Goal: Task Accomplishment & Management: Manage account settings

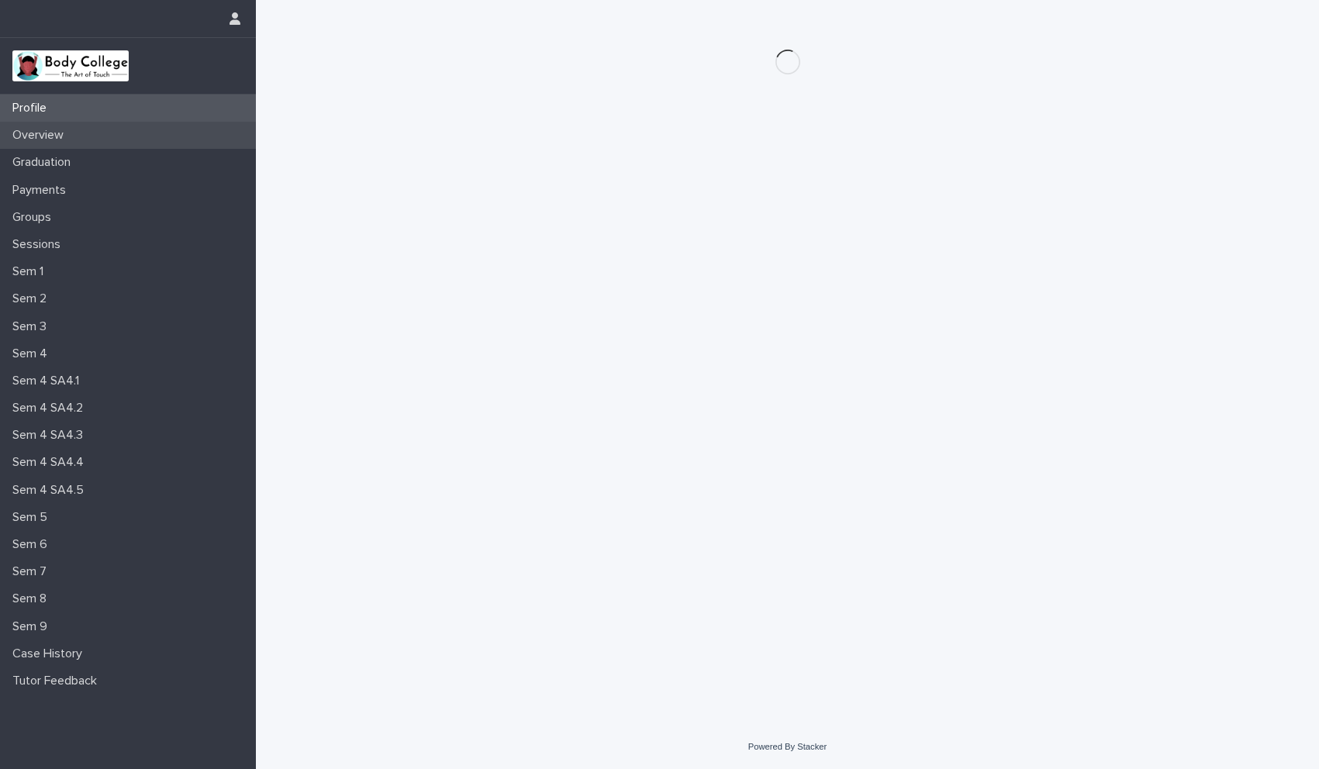
click at [62, 142] on p "Overview" at bounding box center [41, 135] width 70 height 15
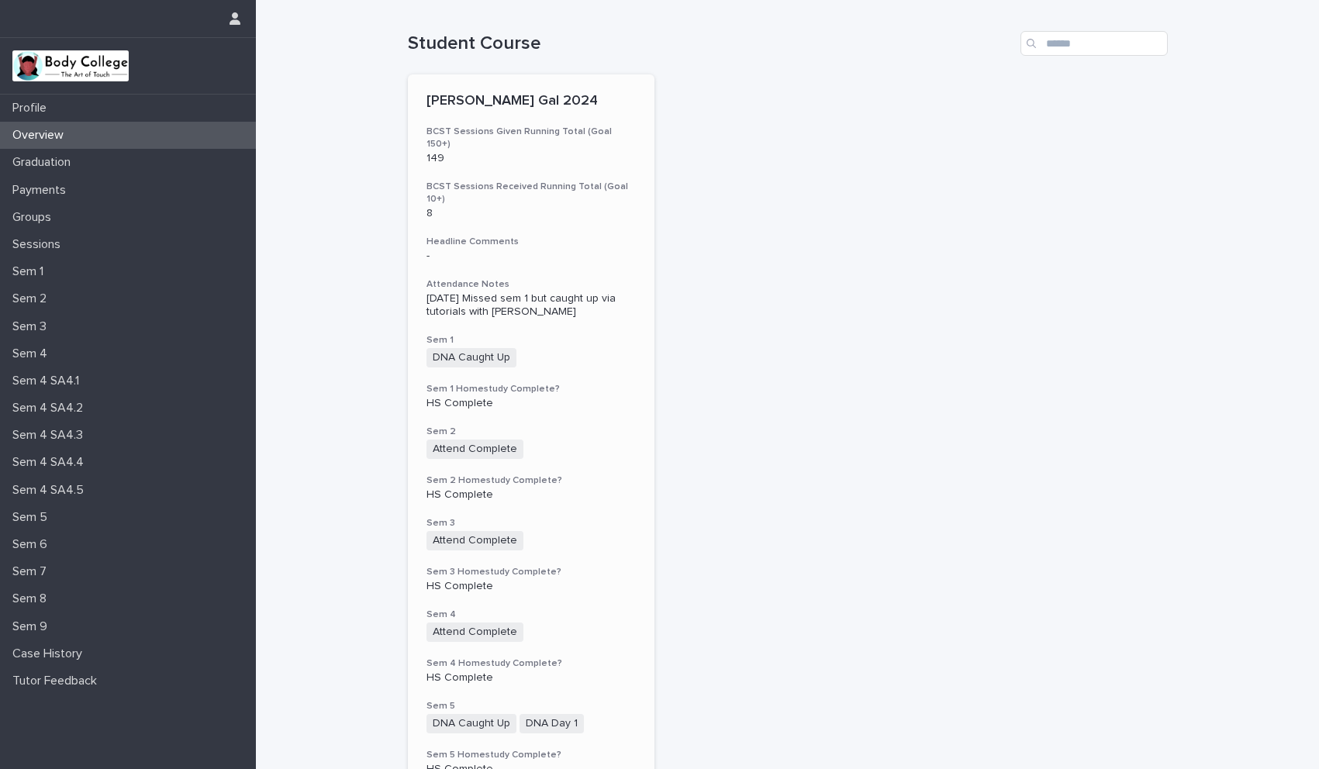
click at [580, 348] on div "DNA Caught Up + 0" at bounding box center [532, 357] width 210 height 19
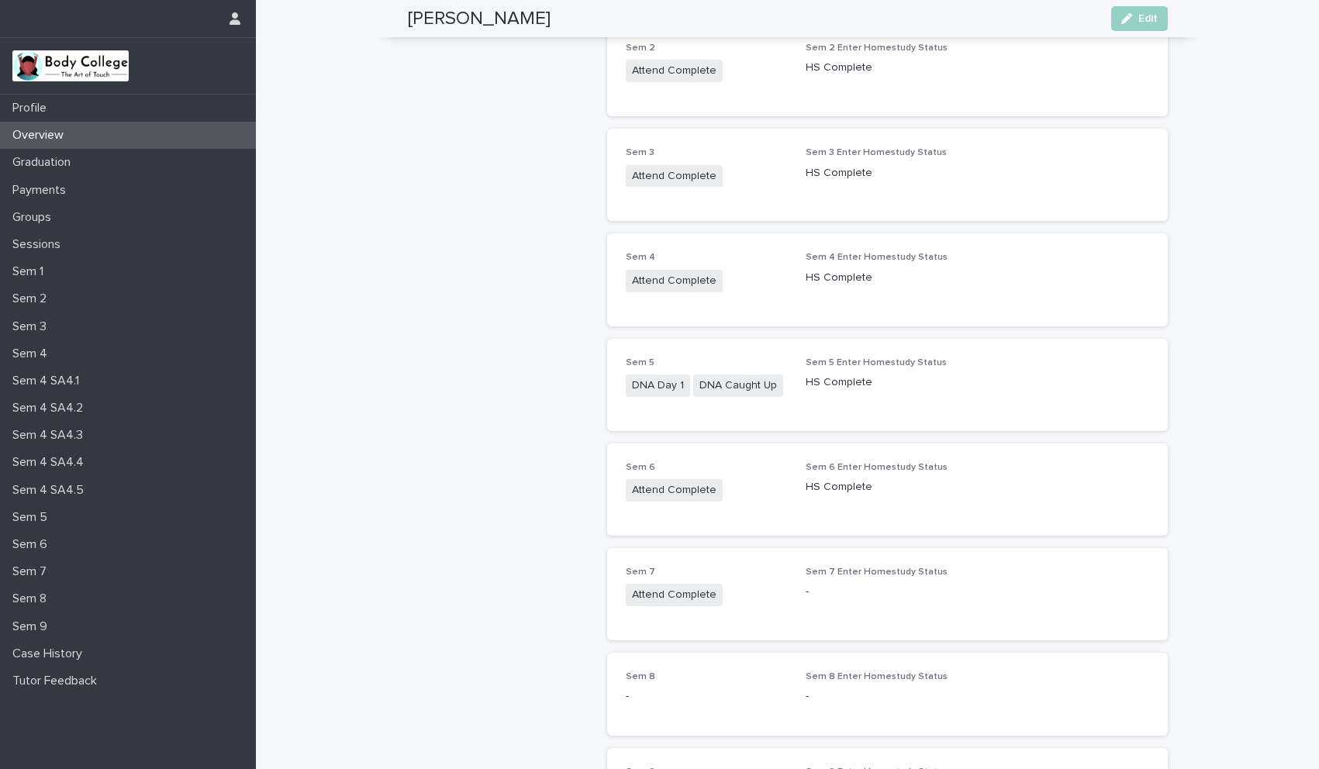
scroll to position [448, 0]
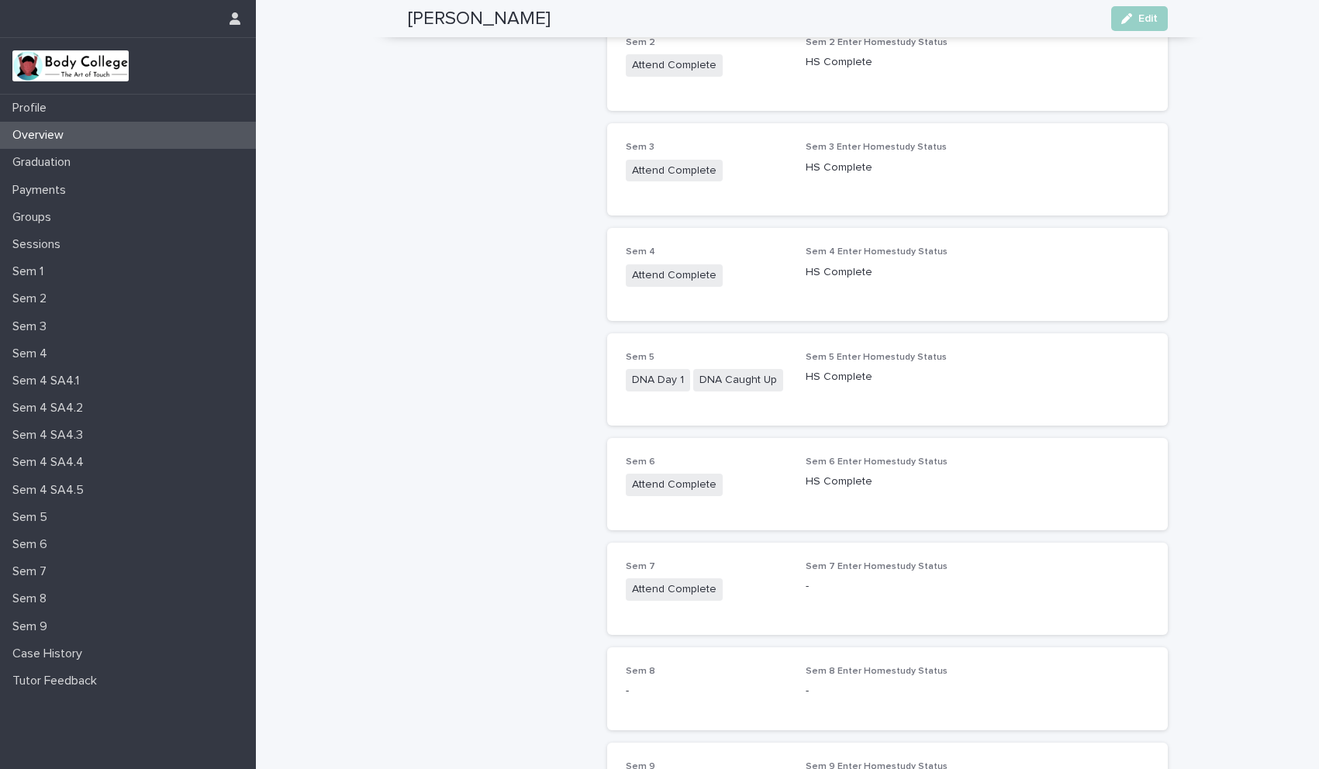
click at [852, 584] on p "-" at bounding box center [887, 587] width 162 height 16
click at [1130, 19] on div "button" at bounding box center [1130, 18] width 17 height 11
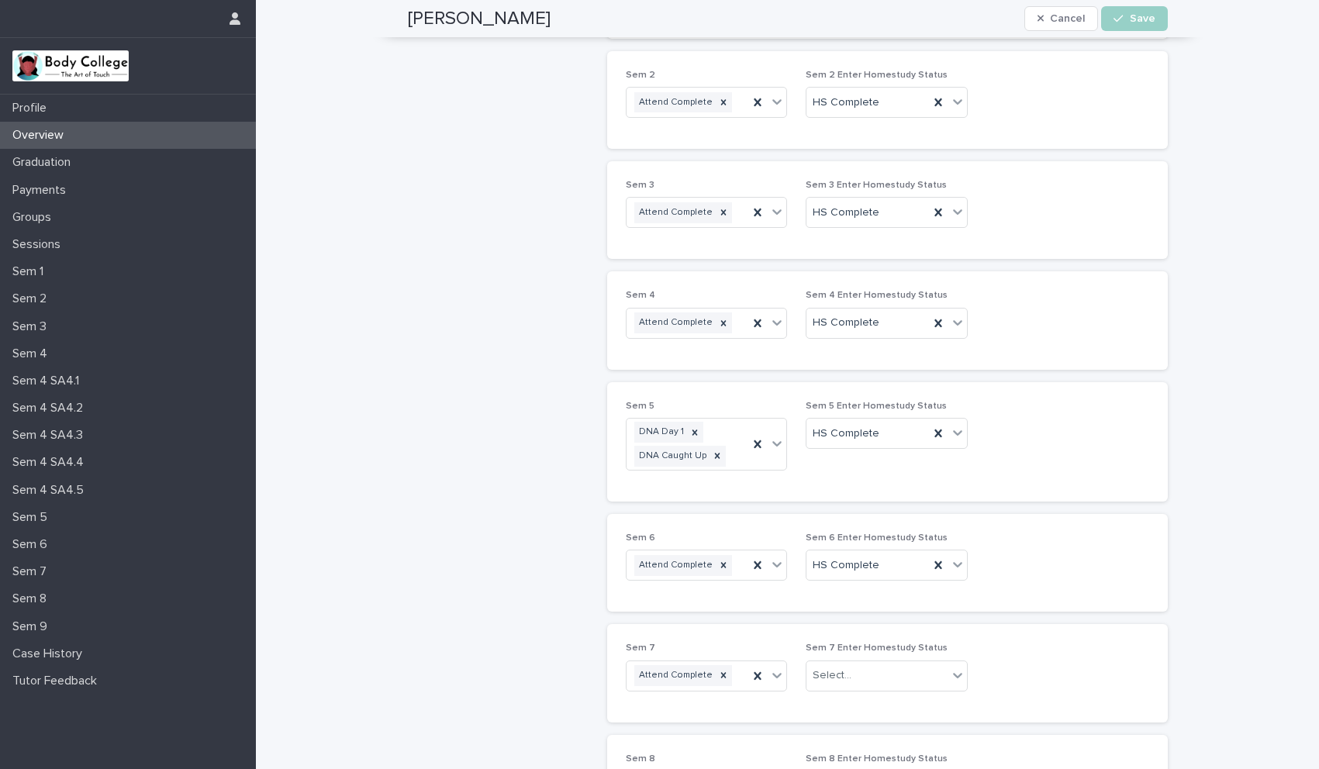
scroll to position [507, 0]
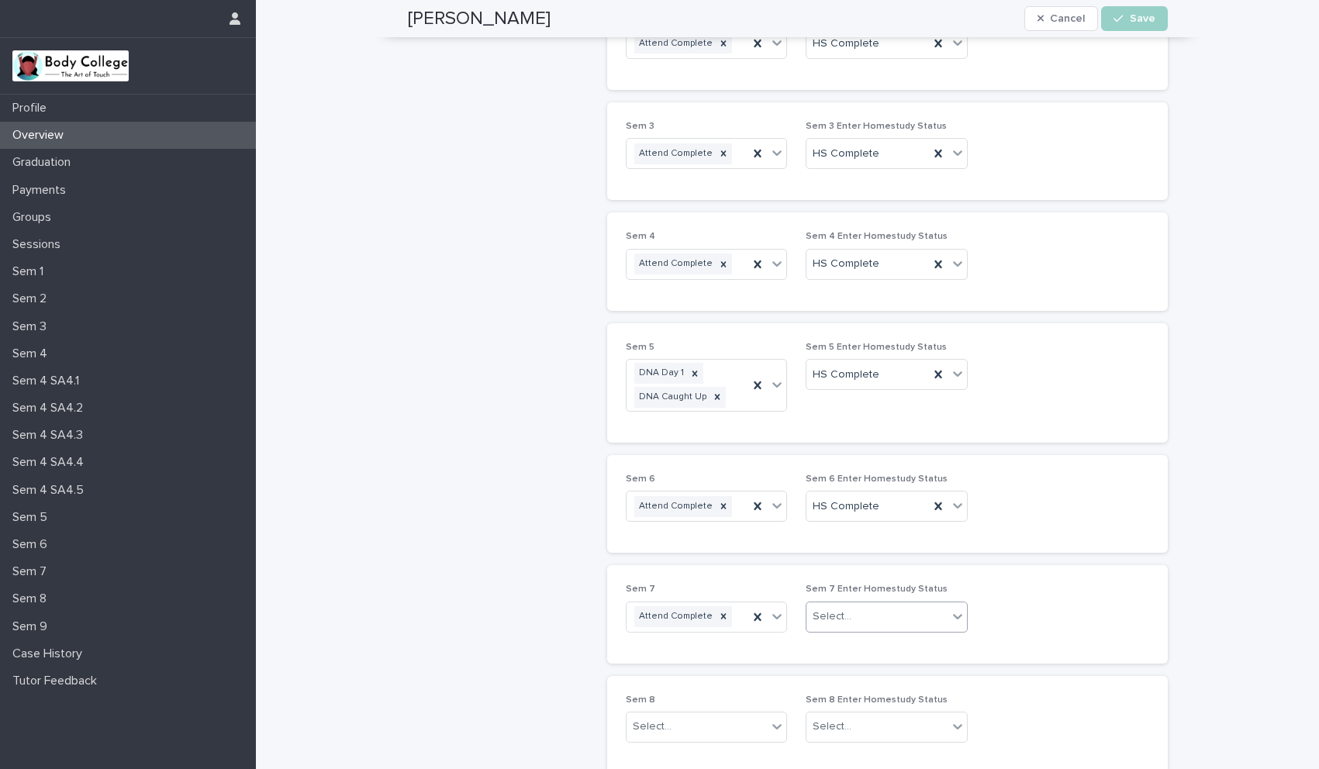
click at [825, 615] on div "Select..." at bounding box center [832, 617] width 39 height 16
click at [826, 641] on div "HS Complete" at bounding box center [881, 647] width 161 height 27
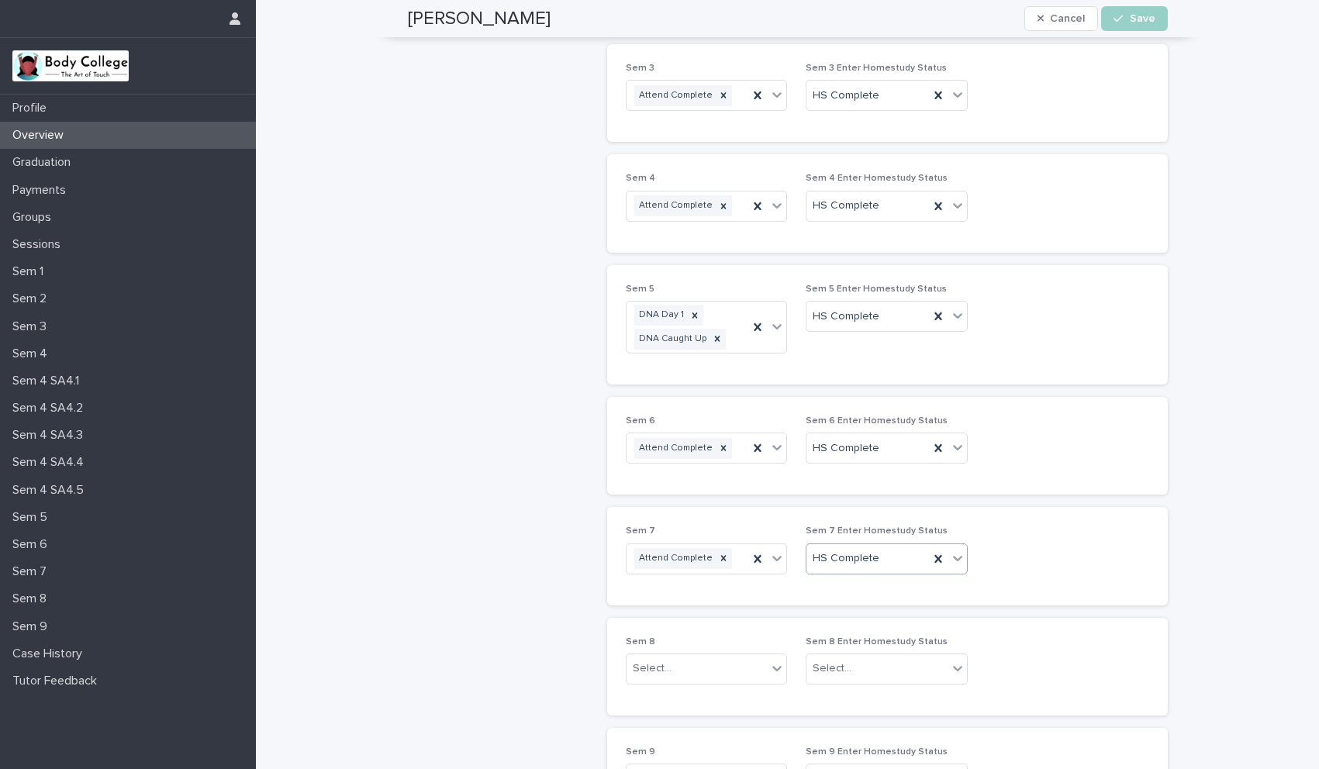
scroll to position [566, 0]
click at [772, 668] on icon at bounding box center [777, 668] width 16 height 16
click at [679, 439] on div "Attend Complete" at bounding box center [700, 448] width 161 height 27
click at [1132, 18] on span "Save" at bounding box center [1143, 18] width 26 height 11
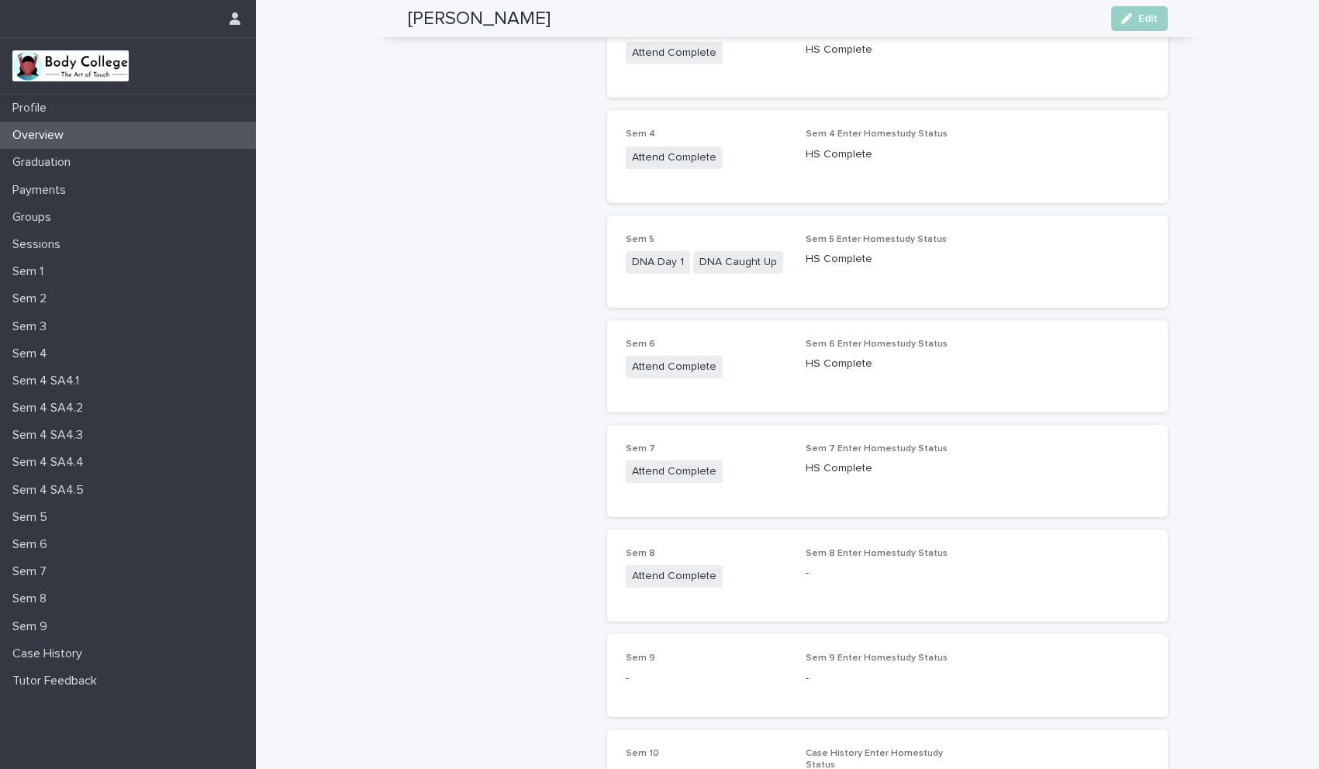
scroll to position [505, 0]
